Goal: Task Accomplishment & Management: Complete application form

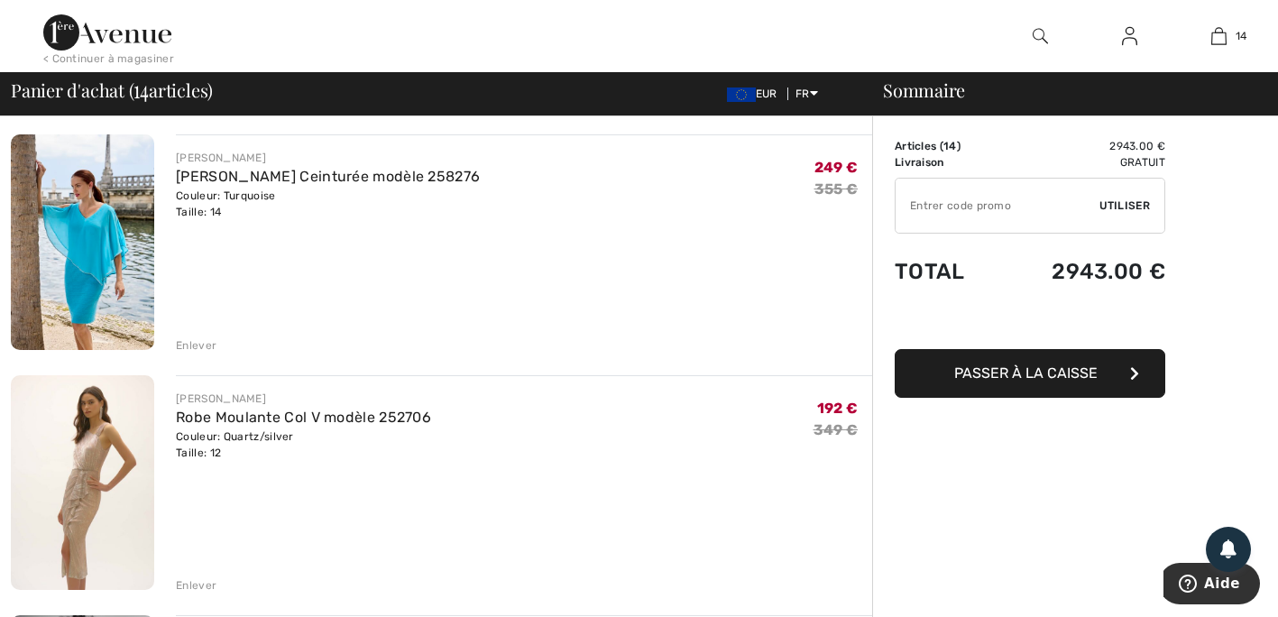
scroll to position [361, 0]
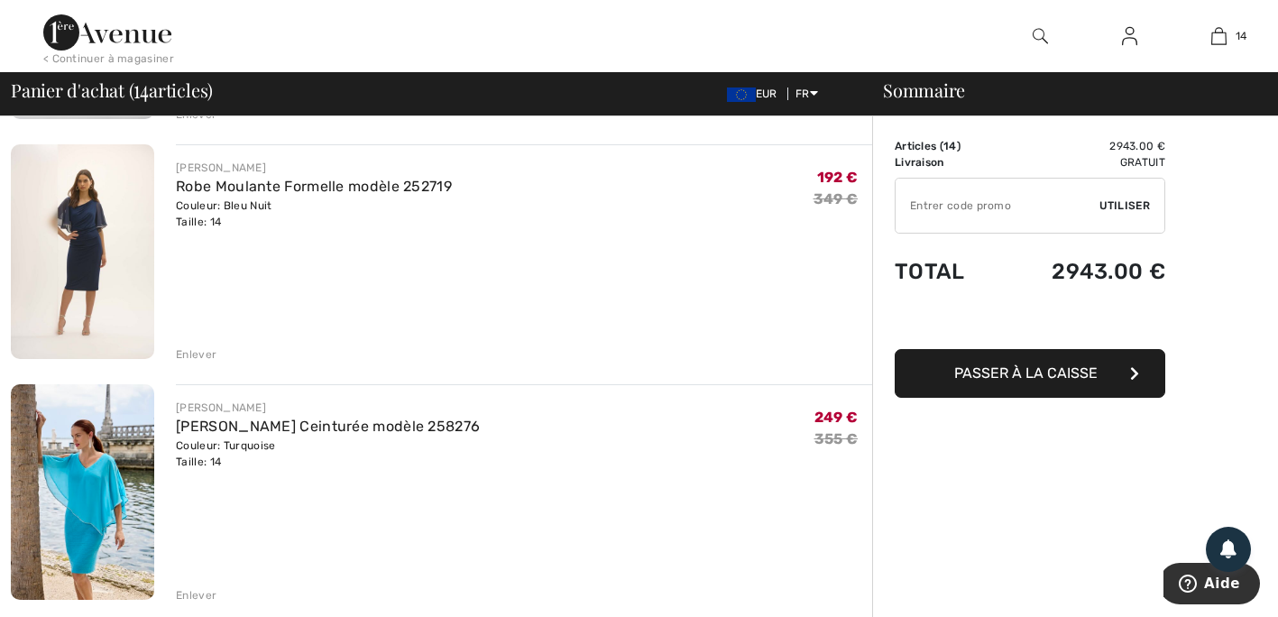
click at [1128, 32] on img at bounding box center [1129, 36] width 15 height 22
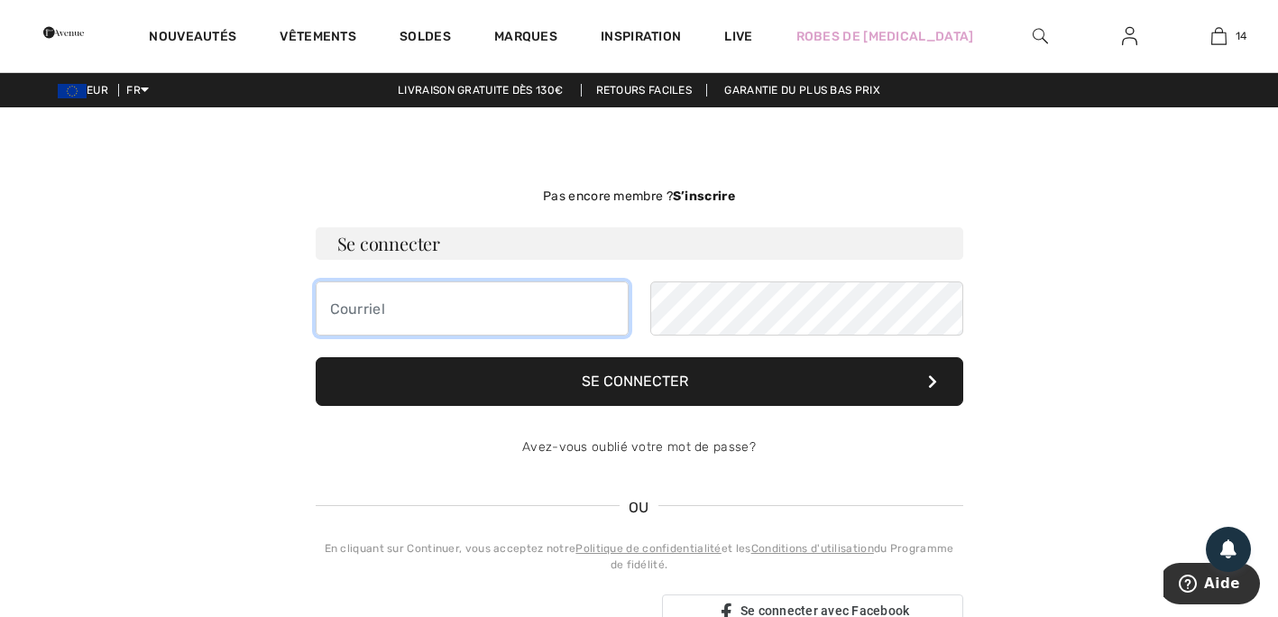
click at [525, 302] on input "email" at bounding box center [472, 308] width 313 height 54
click at [465, 236] on h3 "Se connecter" at bounding box center [639, 243] width 647 height 32
click at [432, 312] on input "email" at bounding box center [472, 308] width 313 height 54
type input "p_sumo@yahoo.com"
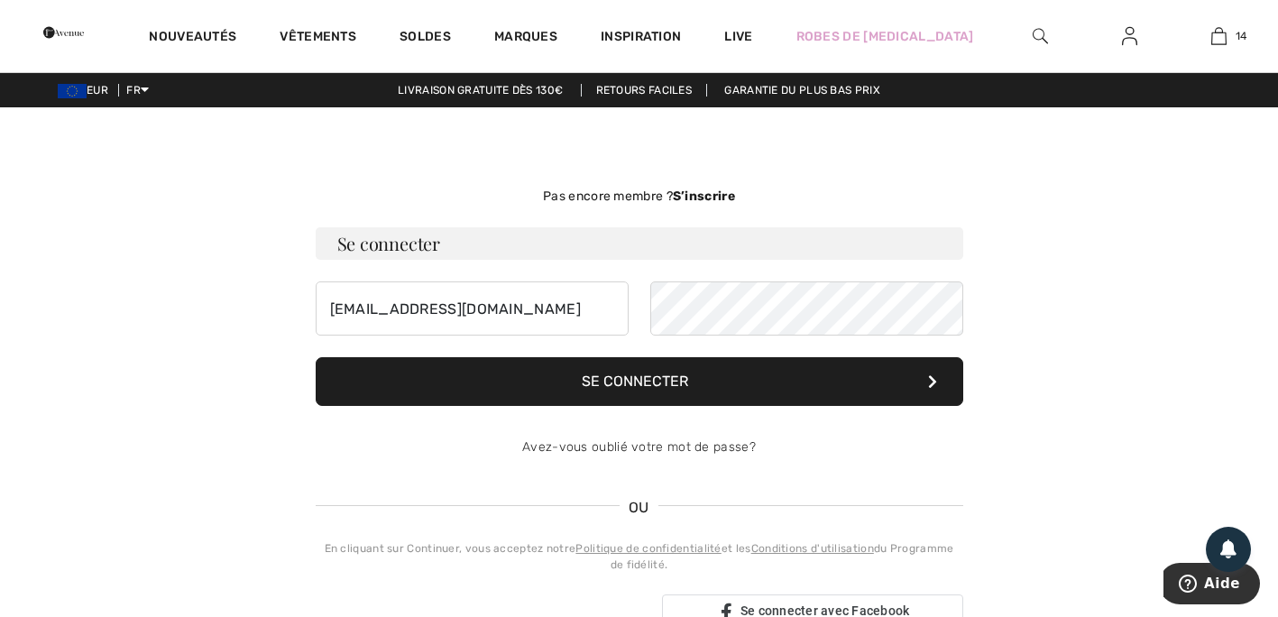
click at [652, 374] on button "Se connecter" at bounding box center [639, 381] width 647 height 49
click at [648, 384] on button "Se connecter" at bounding box center [639, 381] width 647 height 49
click at [692, 194] on strong "S’inscrire" at bounding box center [704, 195] width 62 height 15
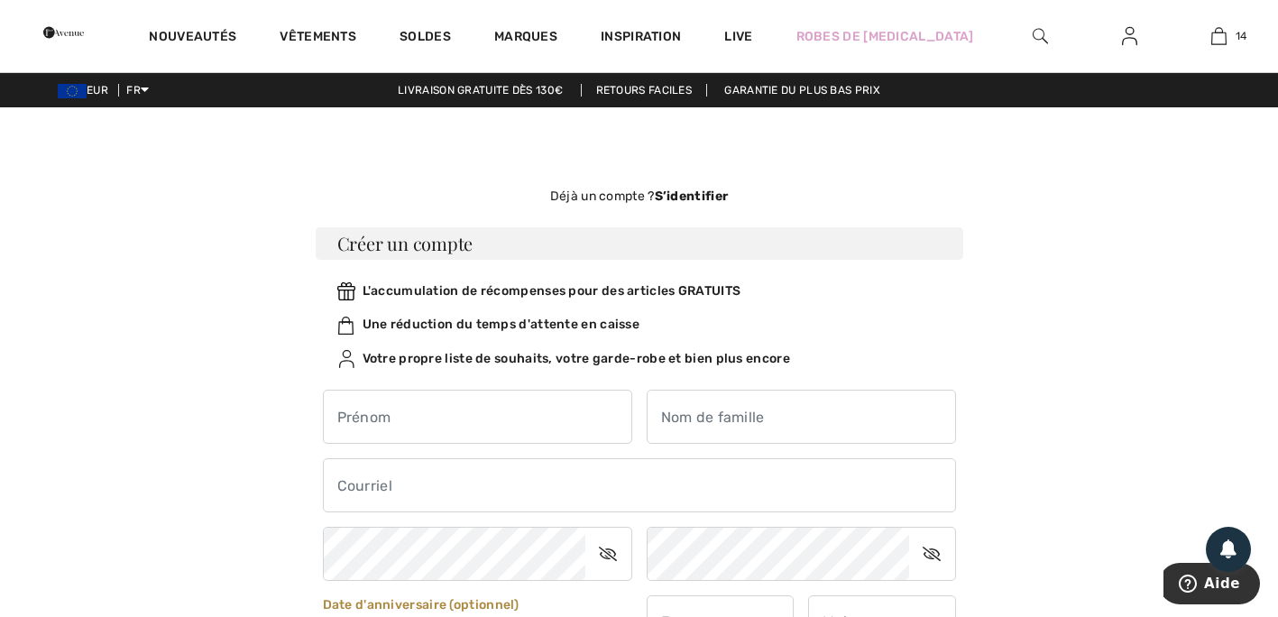
scroll to position [90, 0]
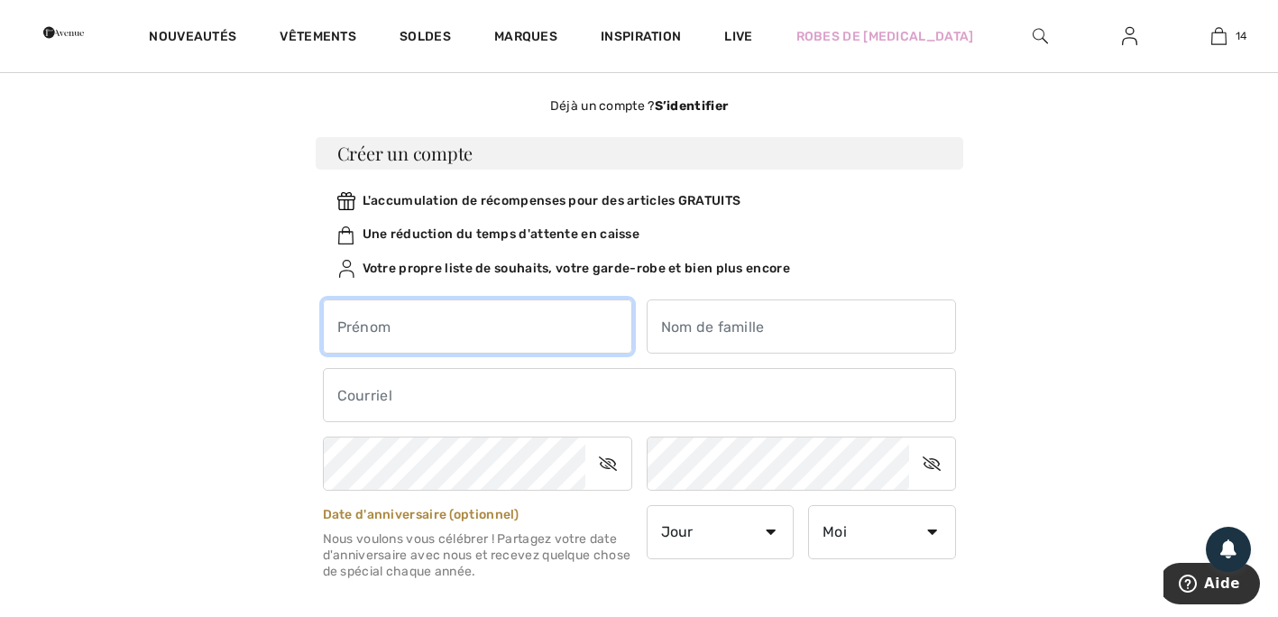
click at [517, 315] on input "text" at bounding box center [477, 326] width 309 height 54
type input "PRISQUE"
type input "DJOMO"
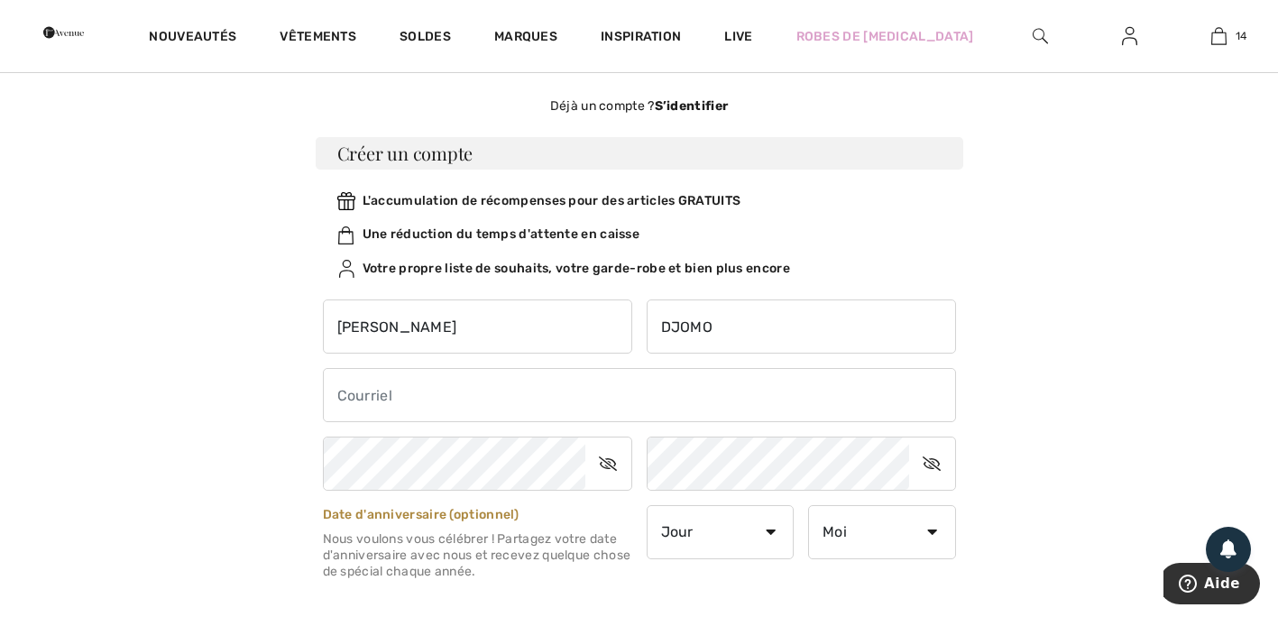
type input "p_sumo@yahoo.com"
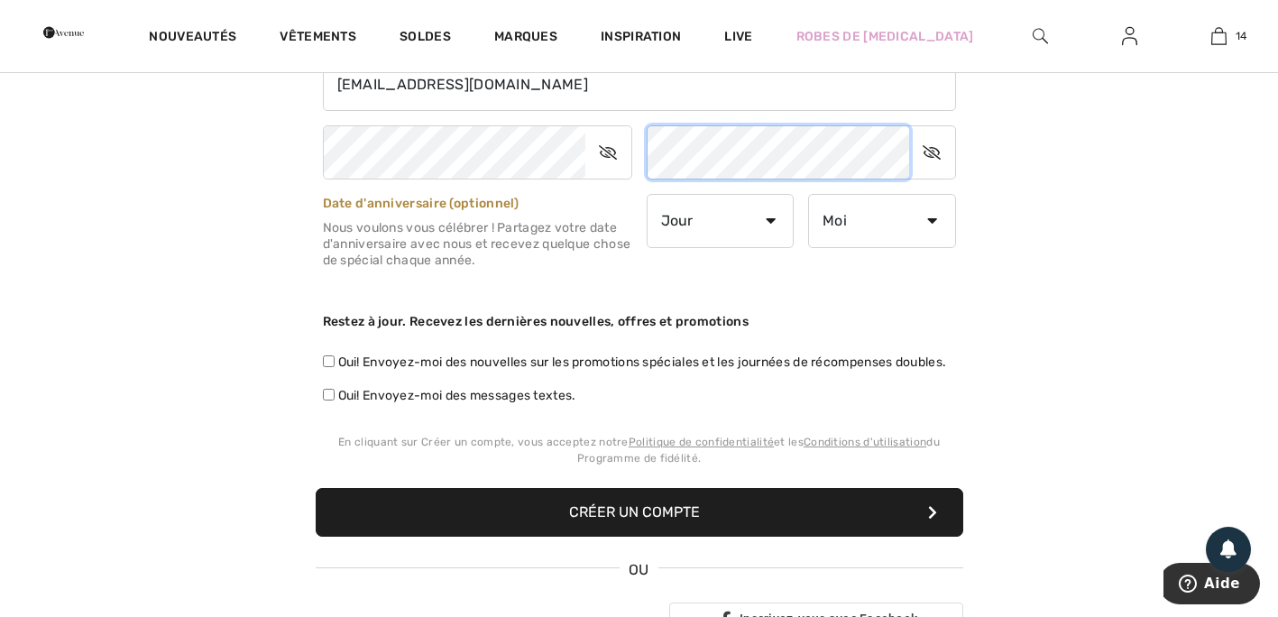
scroll to position [451, 0]
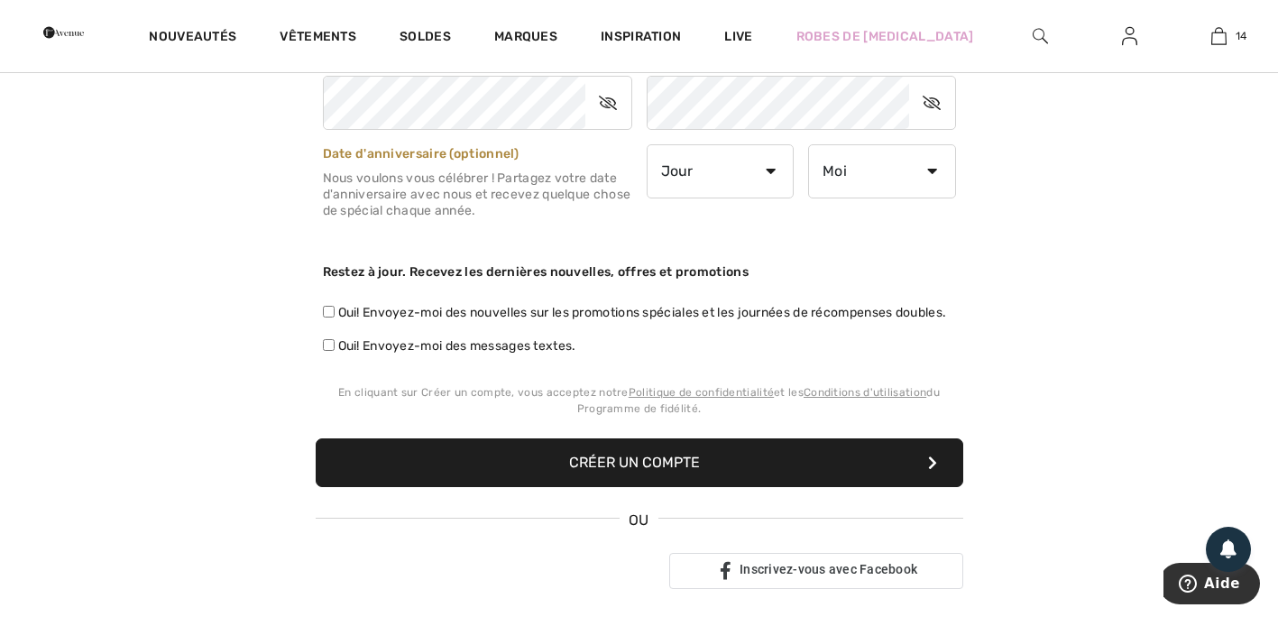
click at [667, 481] on button "Créer un compte" at bounding box center [639, 462] width 647 height 49
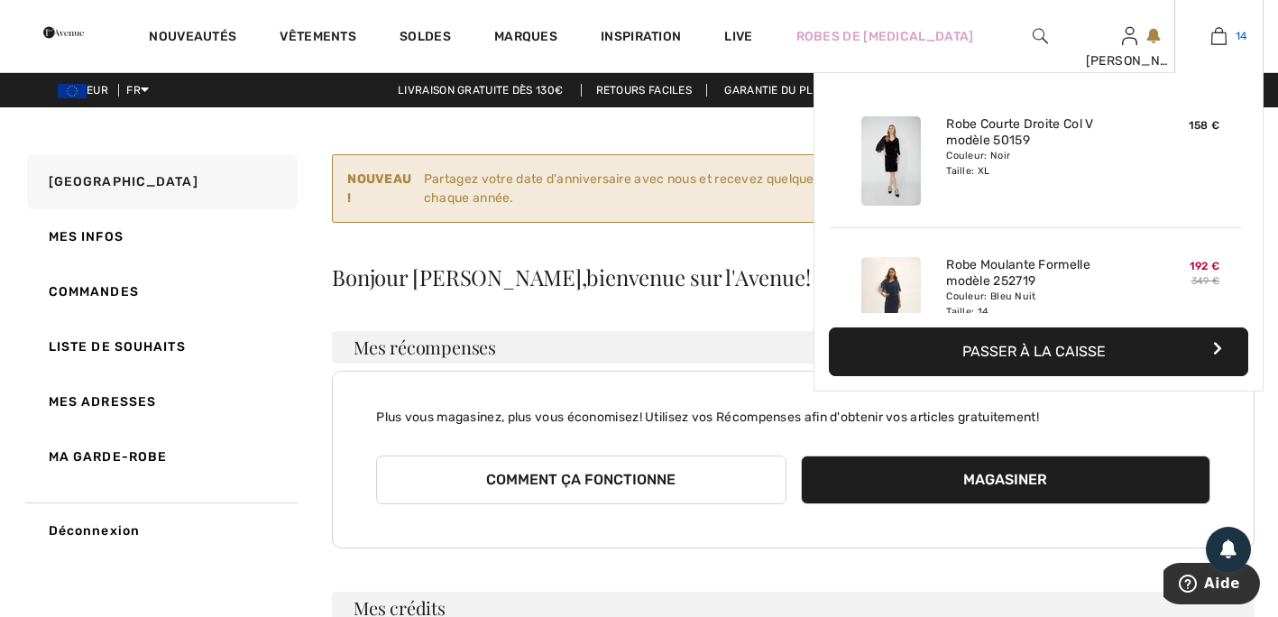
click at [1222, 32] on img at bounding box center [1218, 36] width 15 height 22
